Goal: Information Seeking & Learning: Learn about a topic

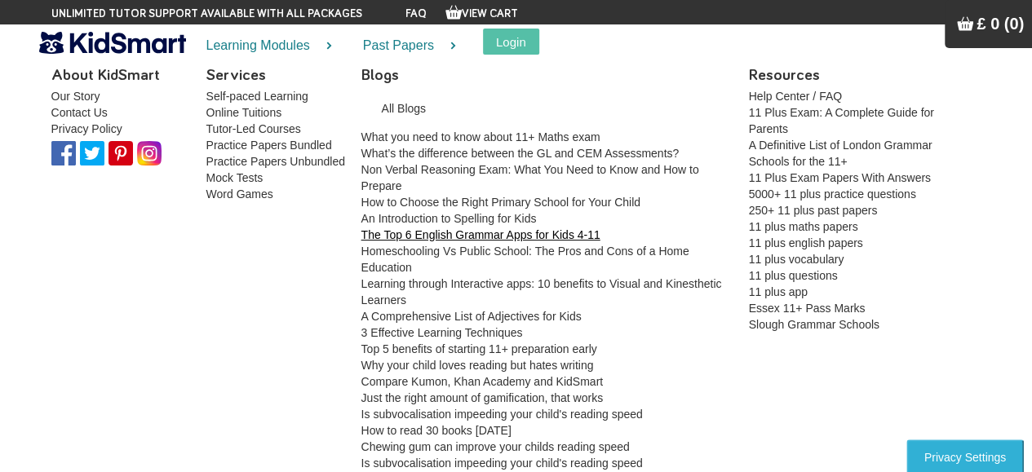
scroll to position [163, 0]
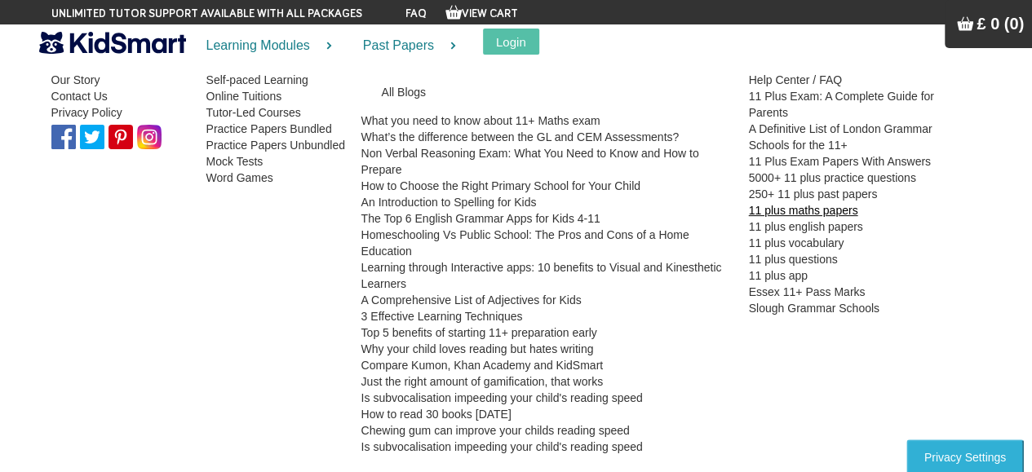
click at [775, 207] on link "11 plus maths papers" at bounding box center [803, 210] width 109 height 13
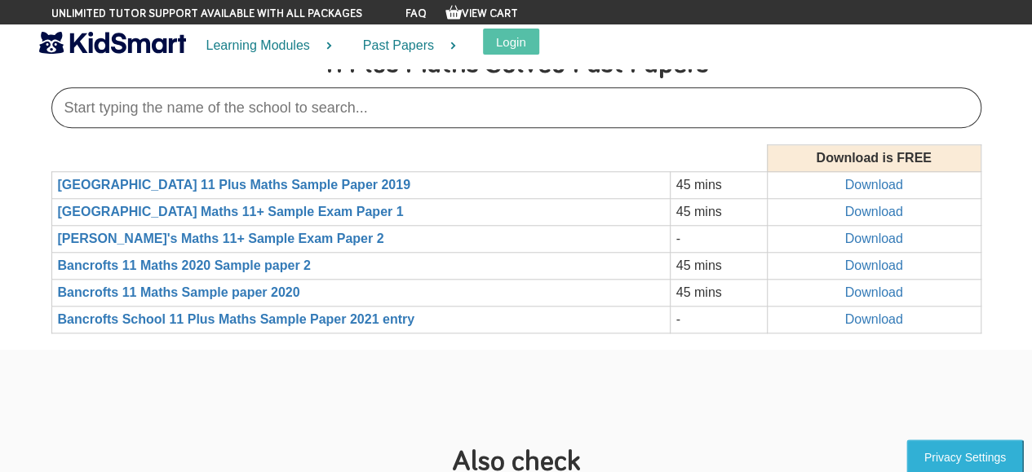
scroll to position [3670, 0]
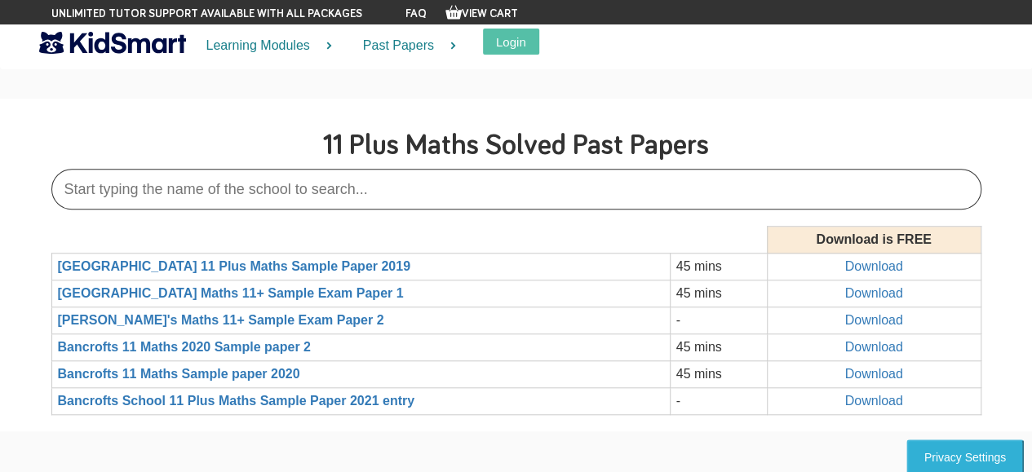
click at [424, 169] on input "text" at bounding box center [516, 189] width 930 height 41
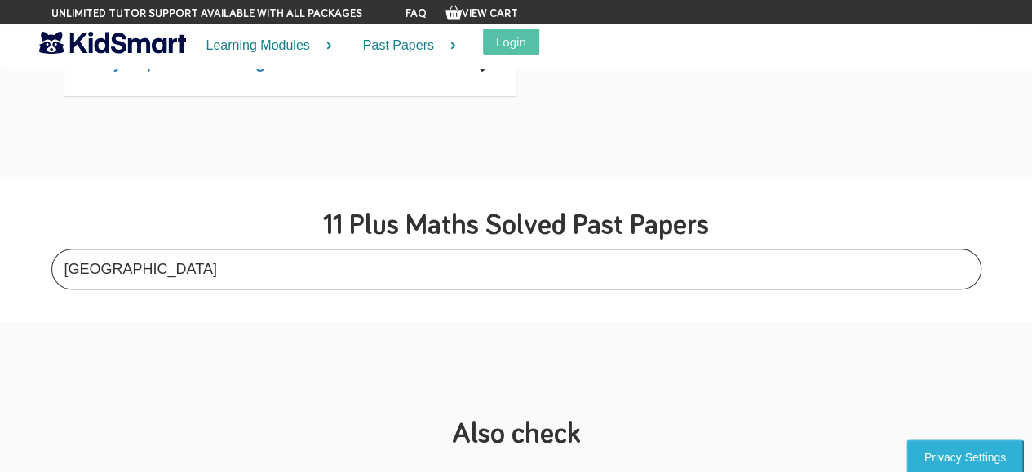
scroll to position [3588, 0]
drag, startPoint x: 265, startPoint y: 244, endPoint x: 0, endPoint y: 143, distance: 283.7
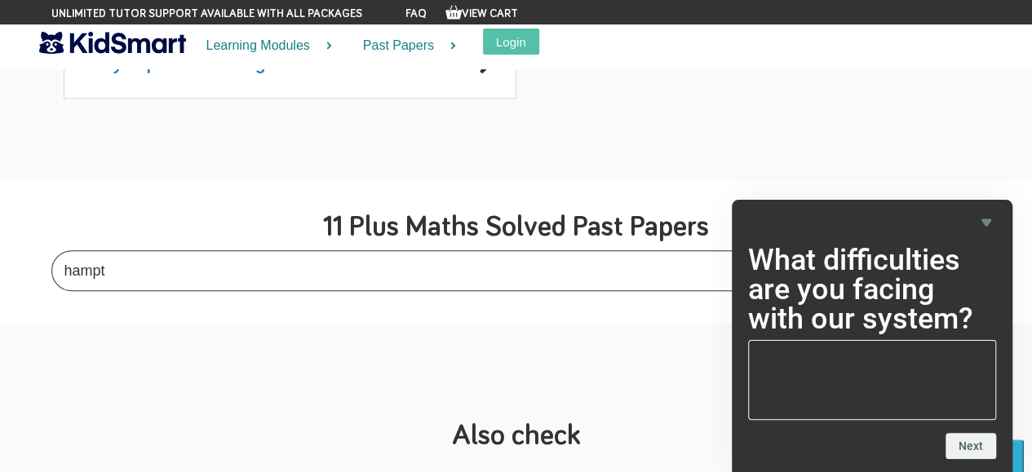
type input "hampt"
